Goal: Find specific fact: Find specific fact

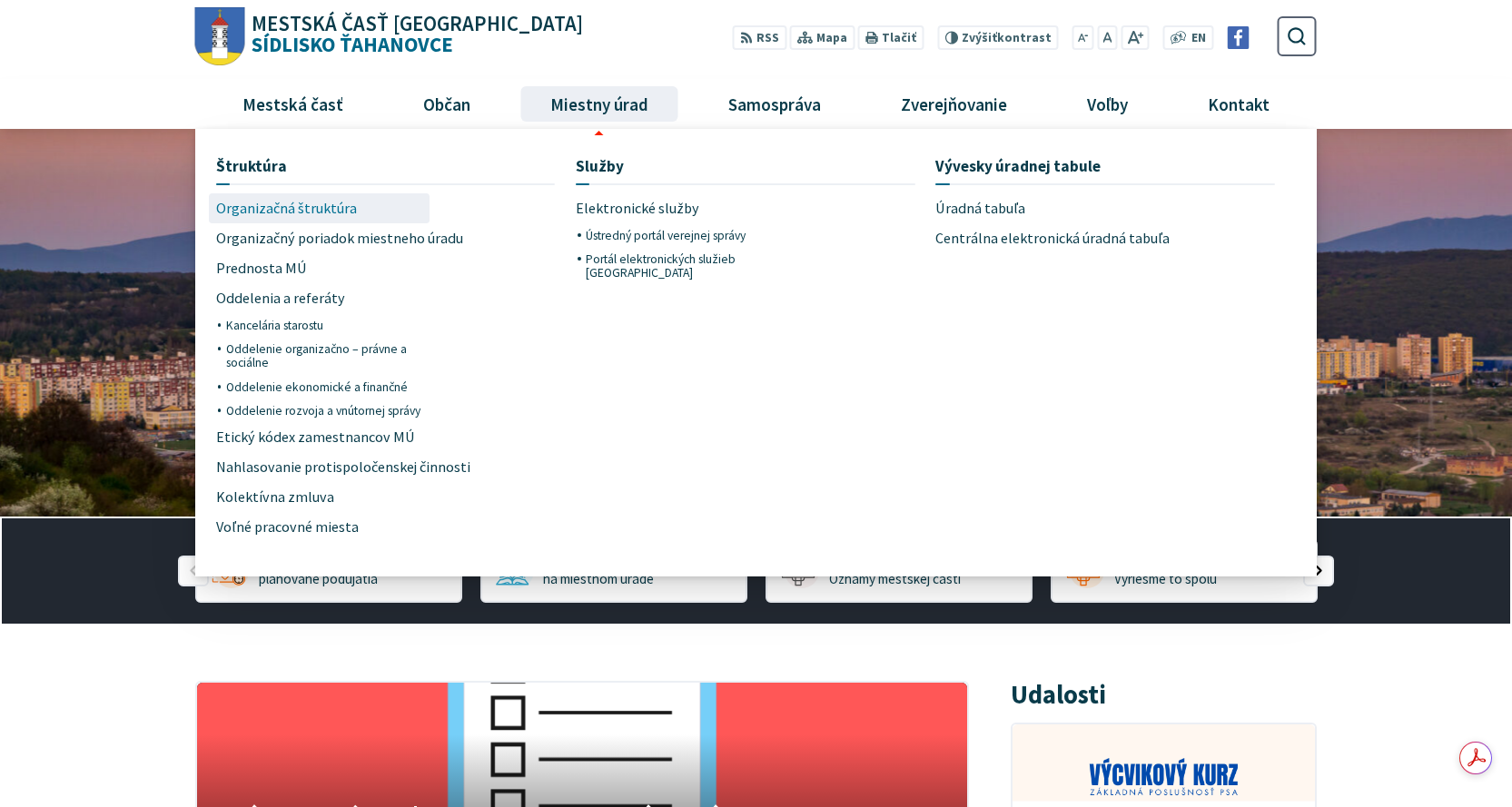
click at [374, 210] on link "Organizačná štruktúra" at bounding box center [320, 208] width 207 height 30
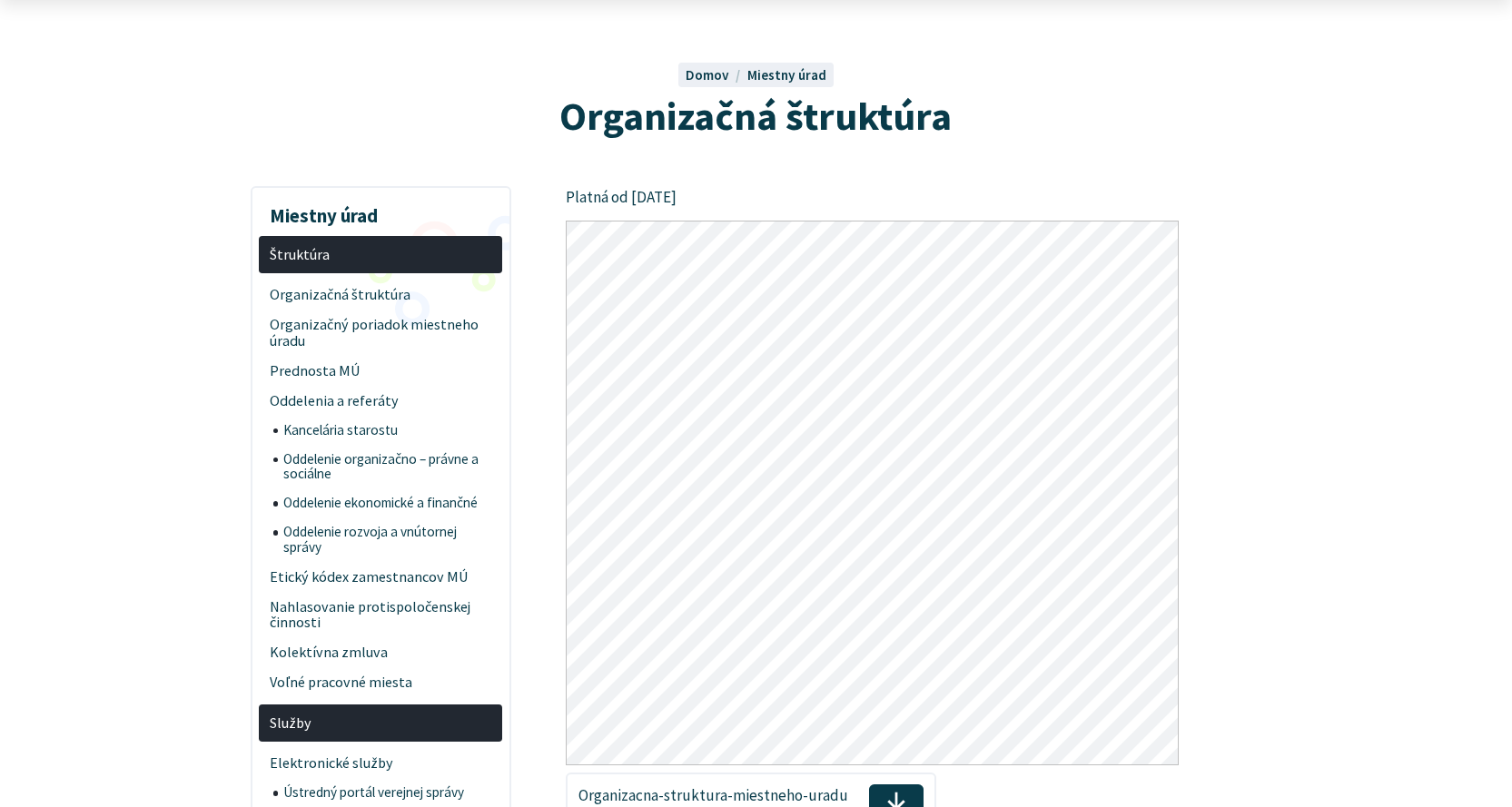
scroll to position [363, 0]
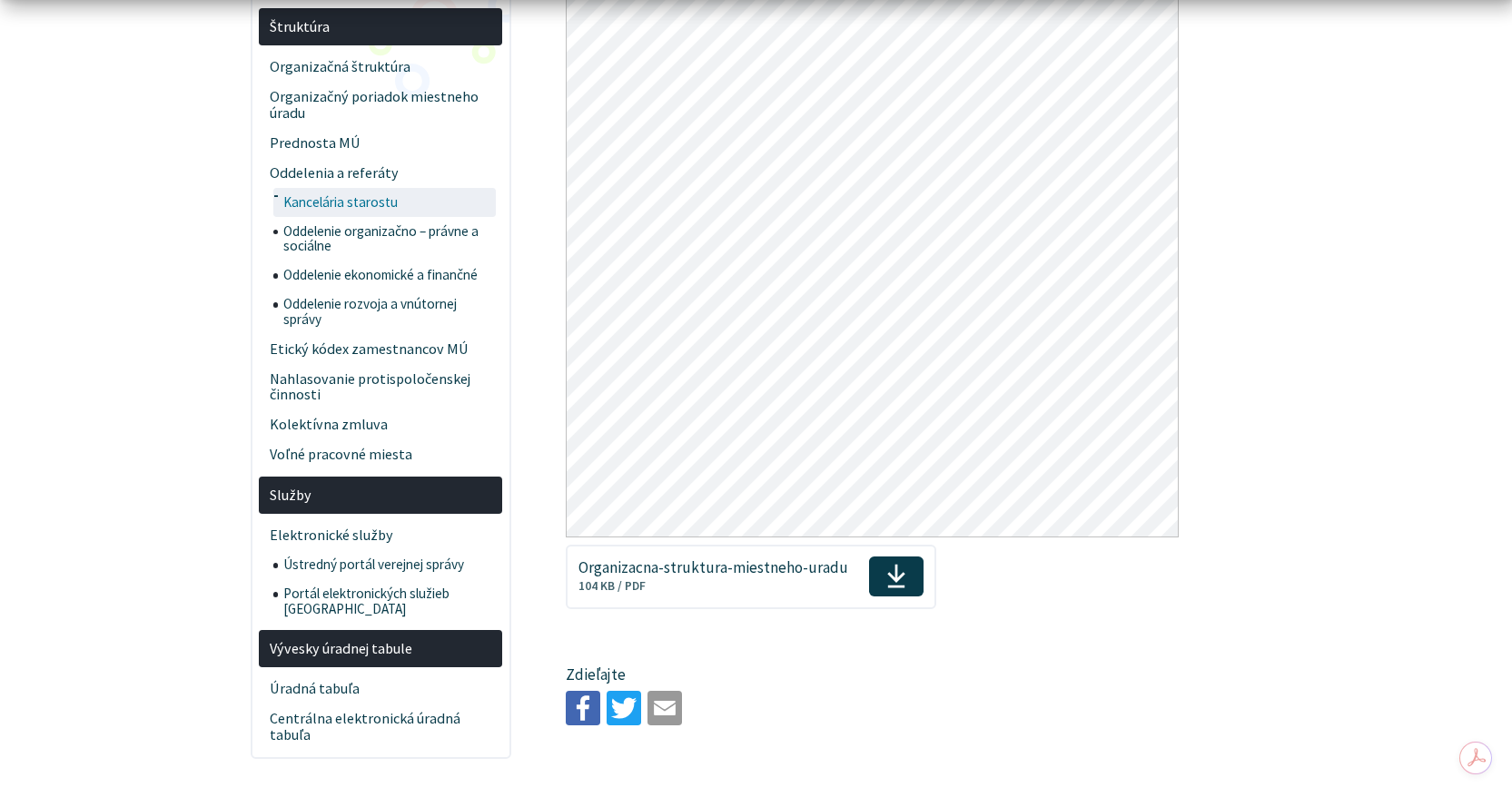
click at [371, 206] on span "Kancelária starostu" at bounding box center [387, 203] width 209 height 29
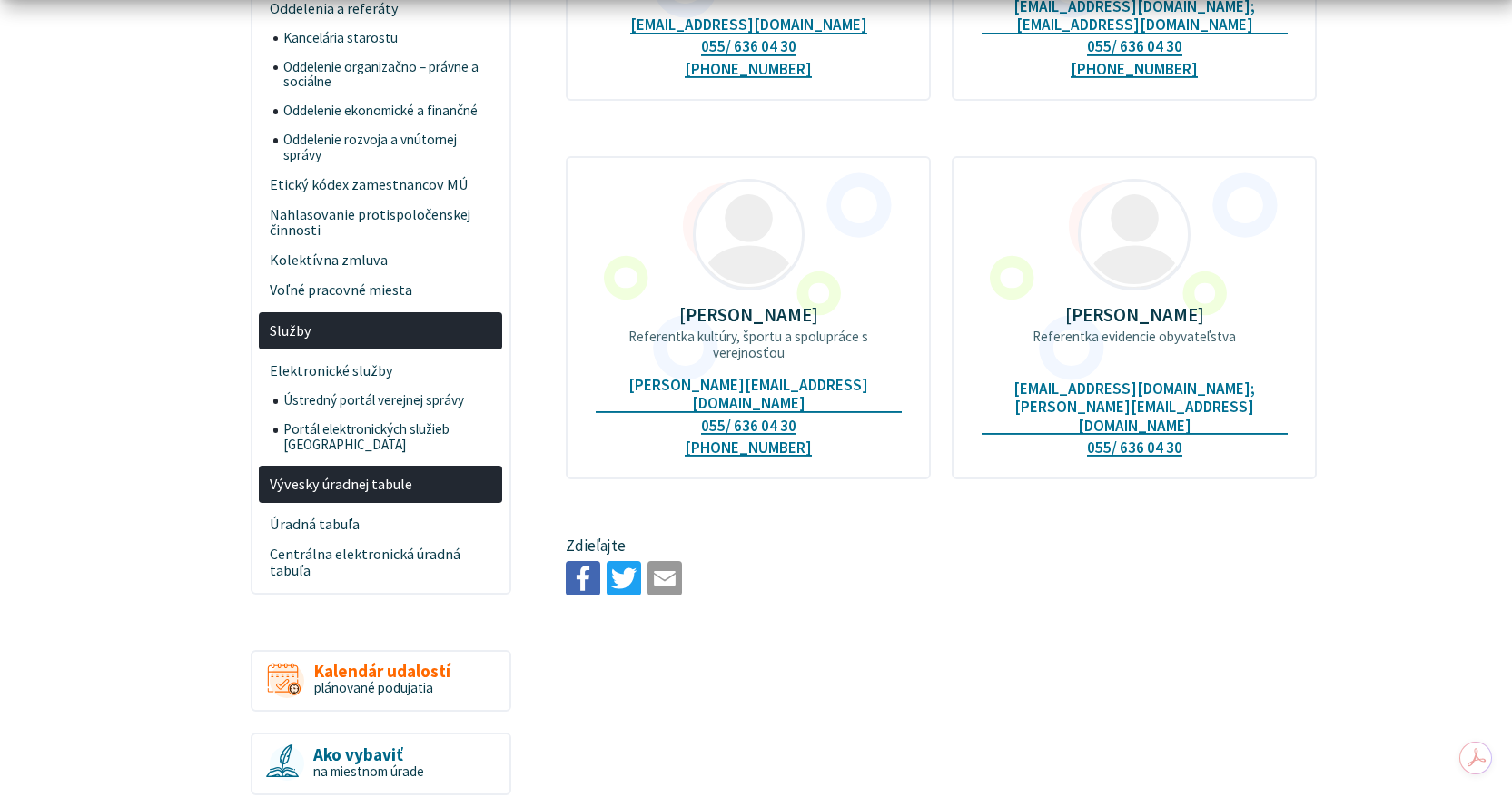
scroll to position [545, 0]
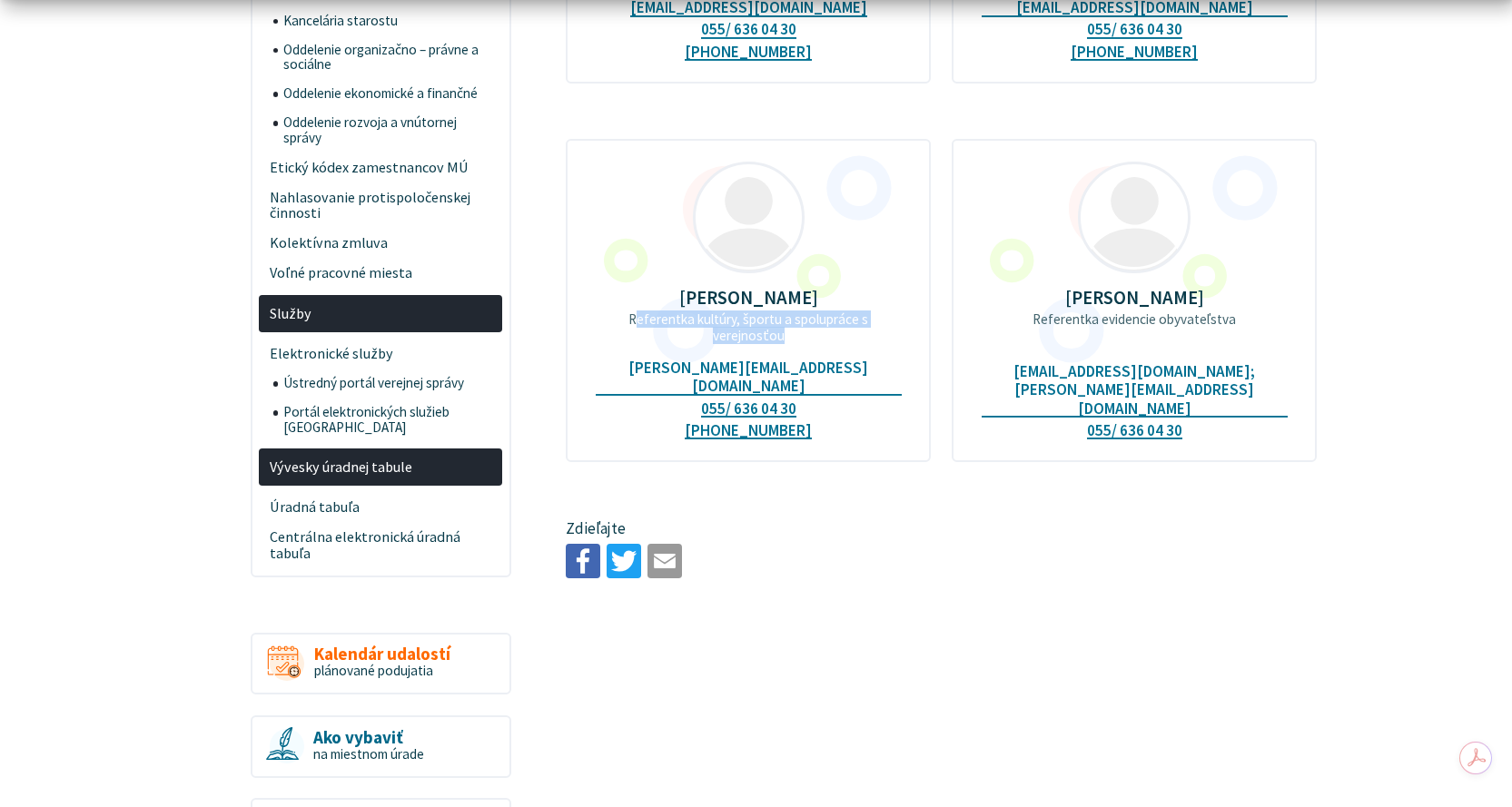
drag, startPoint x: 636, startPoint y: 303, endPoint x: 780, endPoint y: 310, distance: 144.2
click at [780, 311] on p "Referentka kultúry, športu a spolupráce s verejnosťou" at bounding box center [749, 328] width 306 height 33
click at [762, 320] on p "Referentka kultúry, športu a spolupráce s verejnosťou" at bounding box center [749, 328] width 306 height 33
drag, startPoint x: 698, startPoint y: 302, endPoint x: 787, endPoint y: 323, distance: 91.4
click at [787, 323] on p "Referentka kultúry, športu a spolupráce s verejnosťou" at bounding box center [749, 328] width 306 height 33
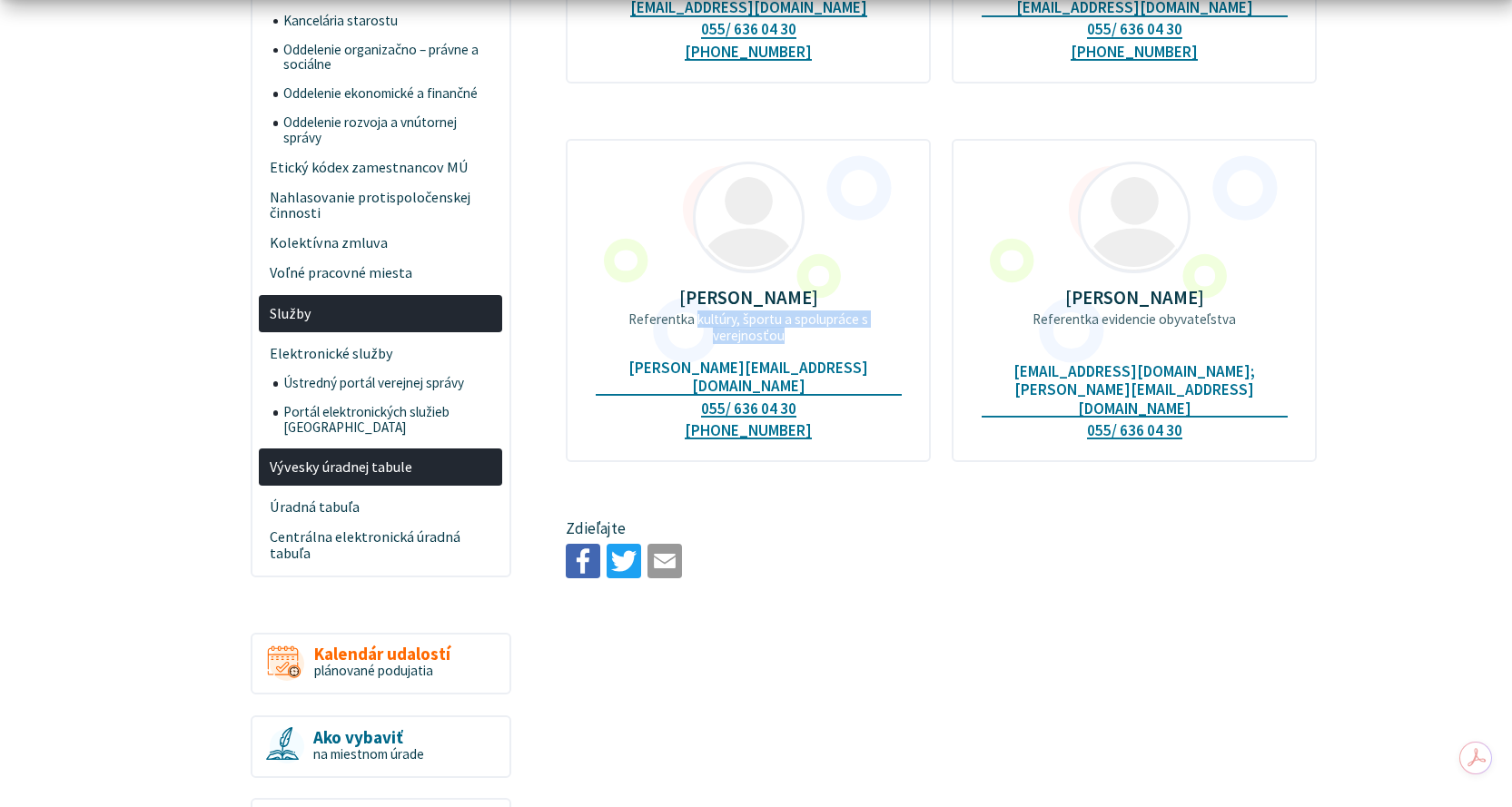
copy p "kultúry, športu a spolupráce s verejnosťou"
